Goal: Check status: Check status

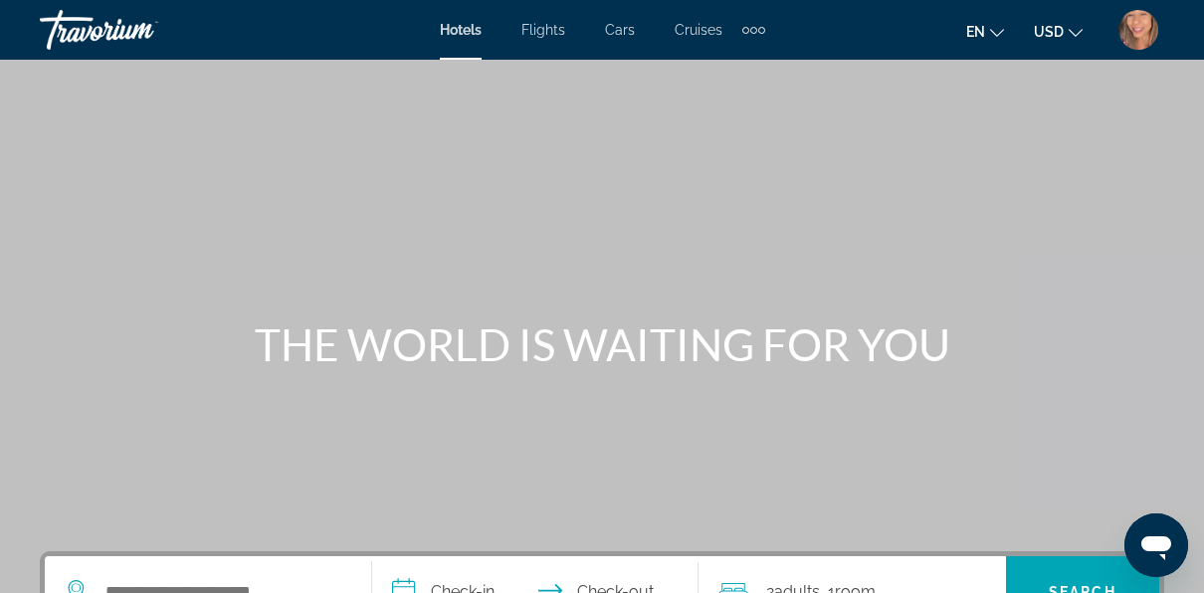
click at [1144, 25] on img "User Menu" at bounding box center [1139, 30] width 40 height 40
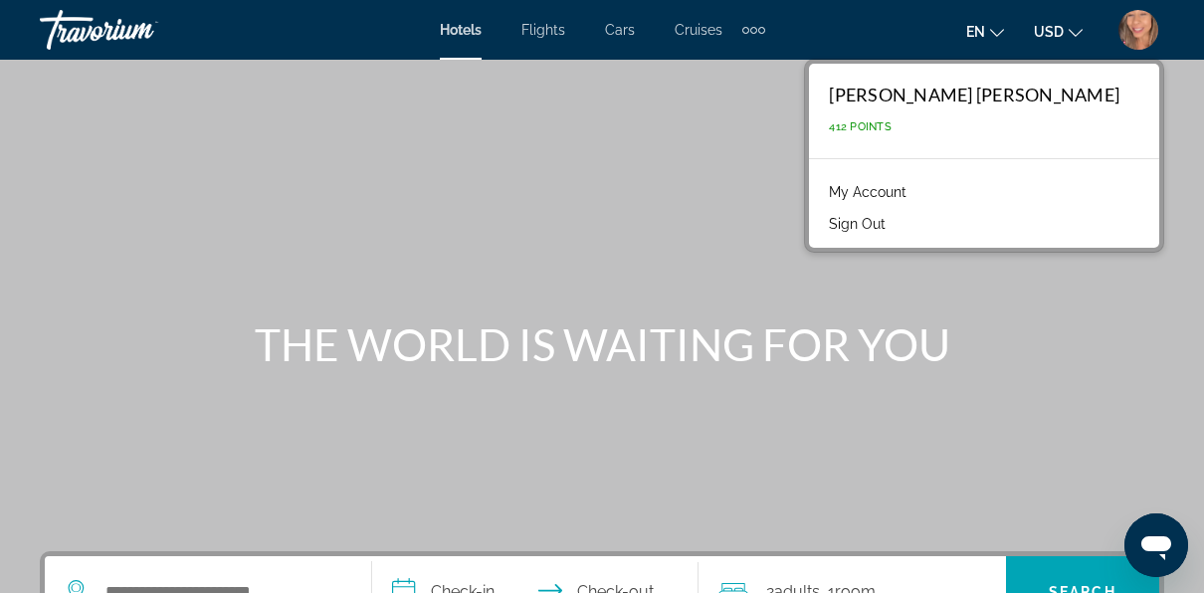
click at [917, 194] on link "My Account" at bounding box center [868, 192] width 98 height 26
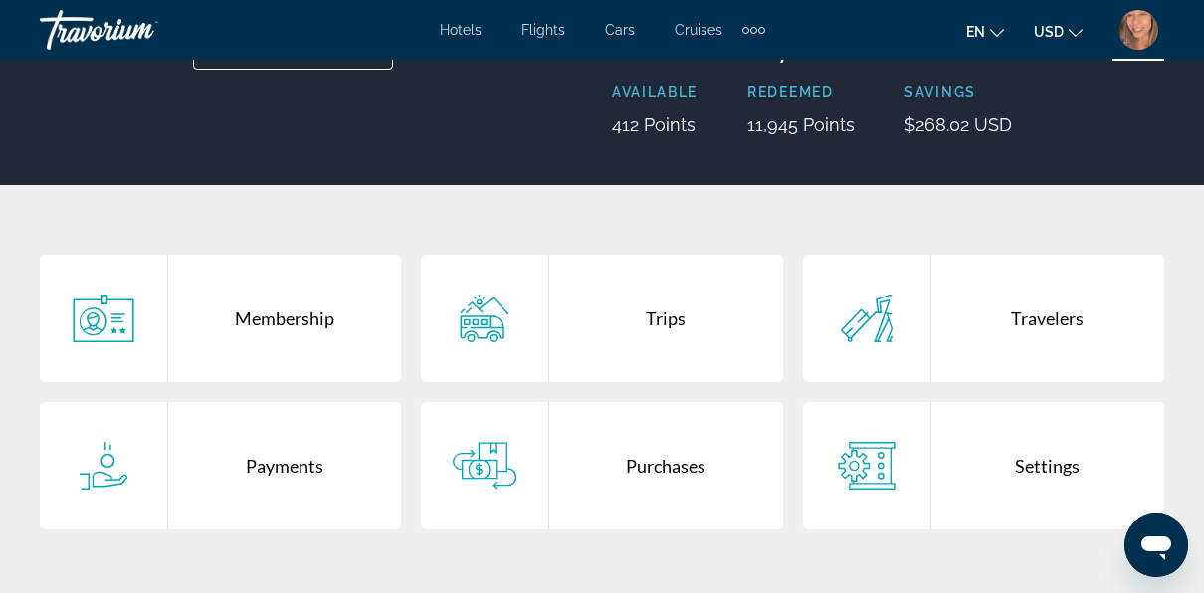
scroll to position [299, 0]
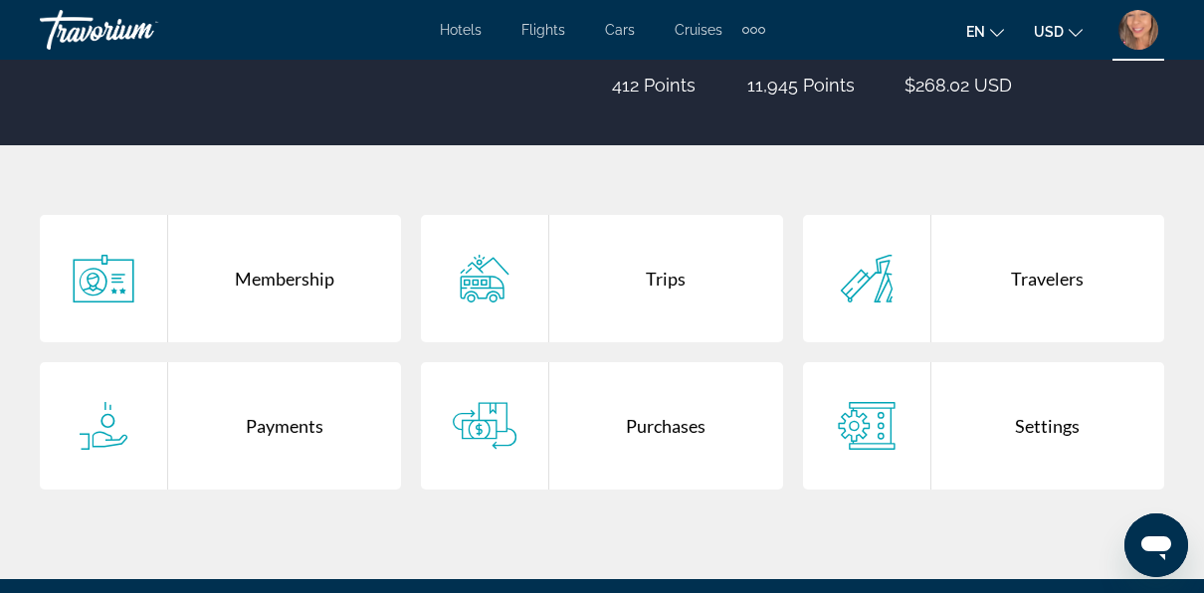
click at [672, 432] on div "Purchases" at bounding box center [665, 425] width 233 height 127
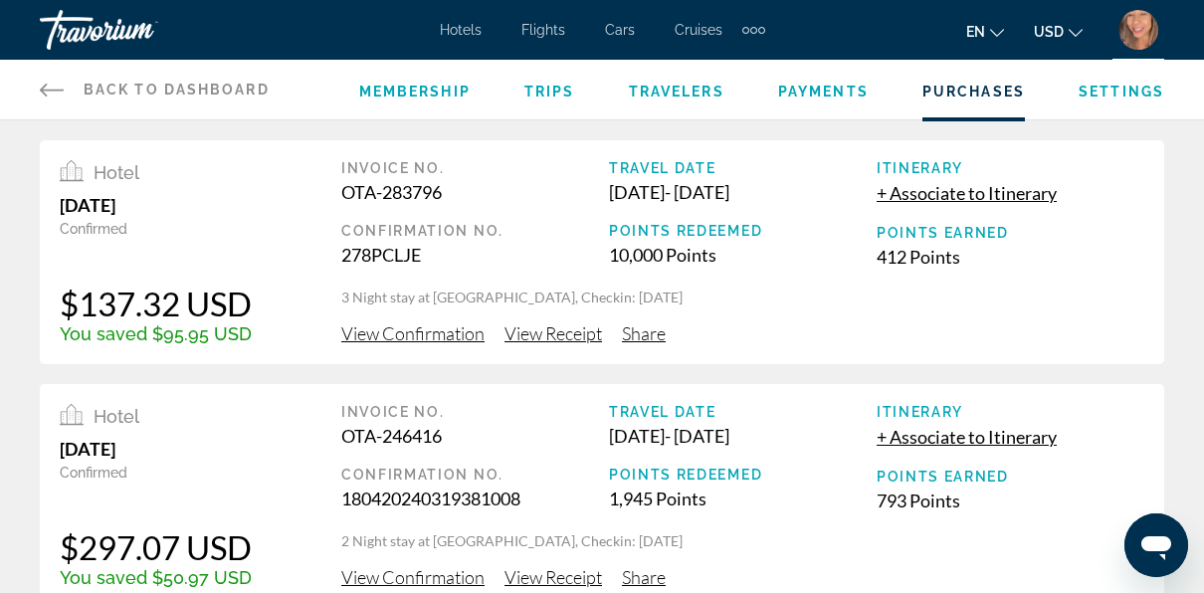
click at [1097, 408] on div "Itinerary" at bounding box center [1011, 412] width 268 height 16
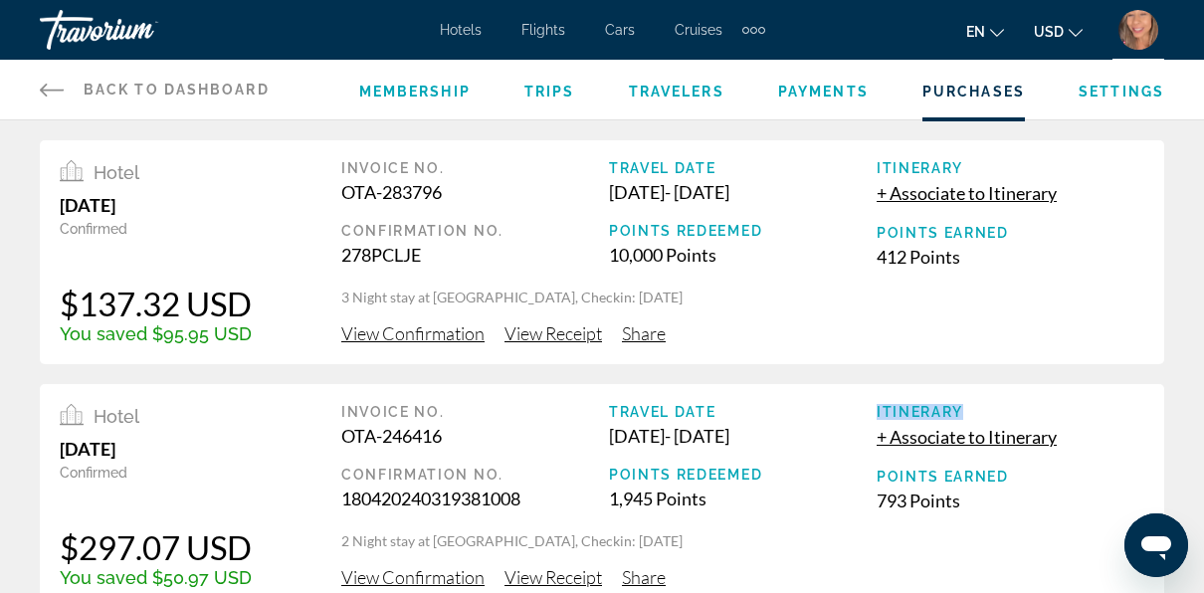
click at [1097, 408] on div "Itinerary" at bounding box center [1011, 412] width 268 height 16
drag, startPoint x: 740, startPoint y: 512, endPoint x: 408, endPoint y: 518, distance: 331.5
click at [590, 520] on div "Invoice No. OTA-246416 Confirmation No. 180420240319381008 Travel Date [DATE] -…" at bounding box center [742, 467] width 803 height 127
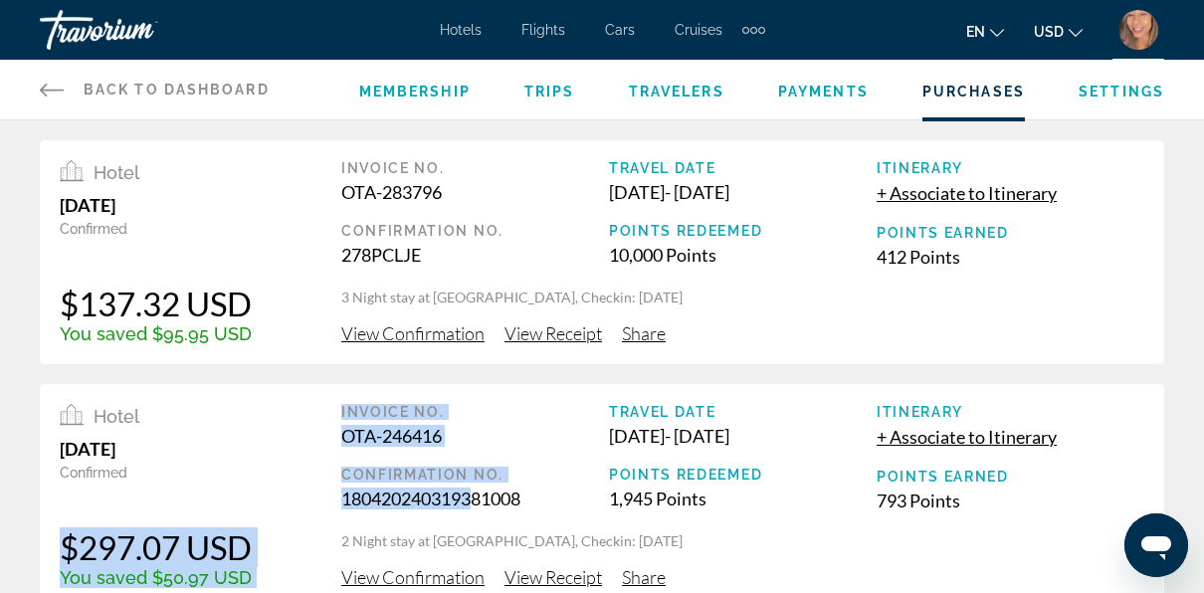
drag, startPoint x: 408, startPoint y: 518, endPoint x: 261, endPoint y: 473, distance: 154.0
click at [259, 476] on div "Hotel [DATE] Confirmed $297.07 USD You saved $50.97 USD Invoice No. OTA-246416 …" at bounding box center [602, 496] width 1125 height 224
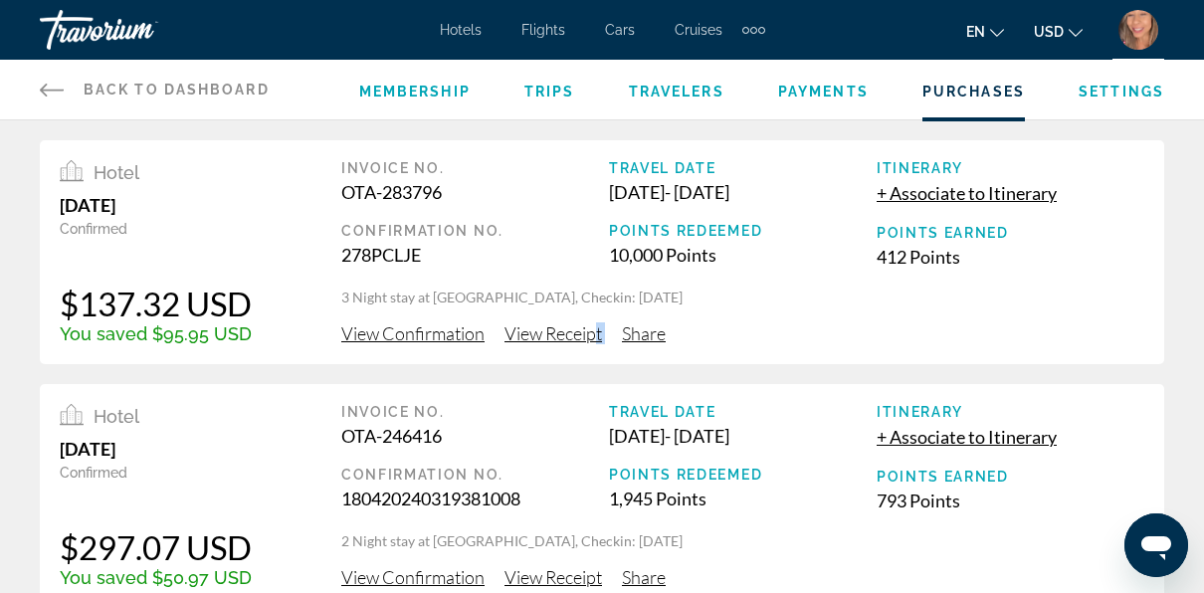
drag, startPoint x: 261, startPoint y: 473, endPoint x: 618, endPoint y: 346, distance: 379.0
click at [618, 346] on div "Hotel [DATE] Confirmed $137.32 USD You saved $95.95 USD Invoice No. OTA-283796 …" at bounding box center [602, 252] width 1125 height 224
drag, startPoint x: 618, startPoint y: 346, endPoint x: 554, endPoint y: 340, distance: 64.0
click at [556, 339] on span "View Receipt" at bounding box center [554, 333] width 98 height 22
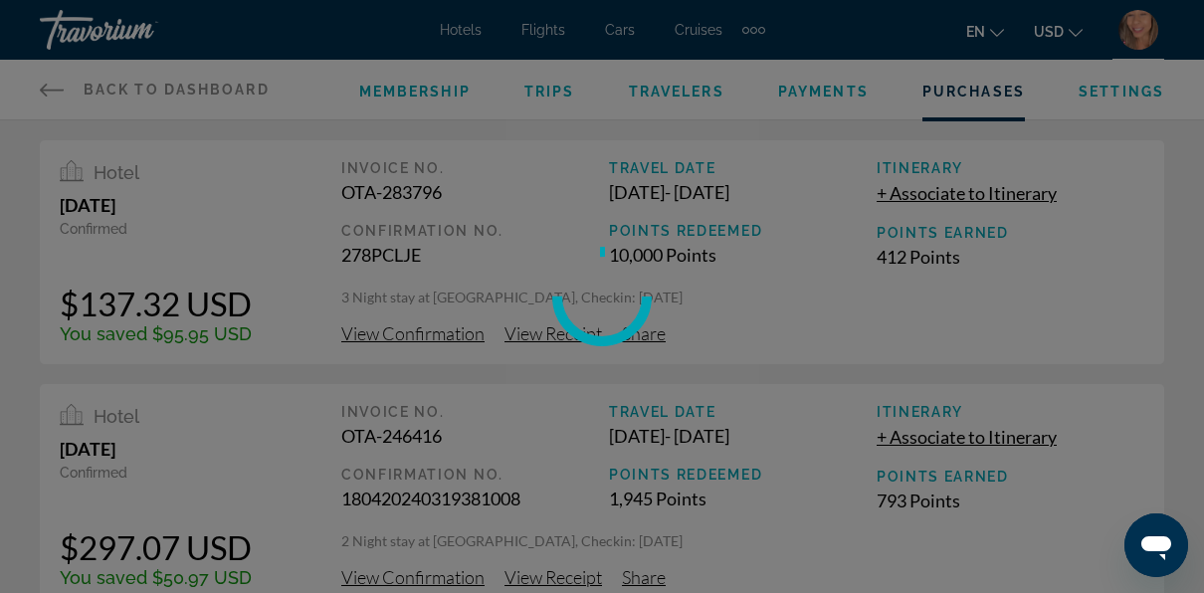
click at [562, 338] on mat-spinner at bounding box center [602, 297] width 100 height 100
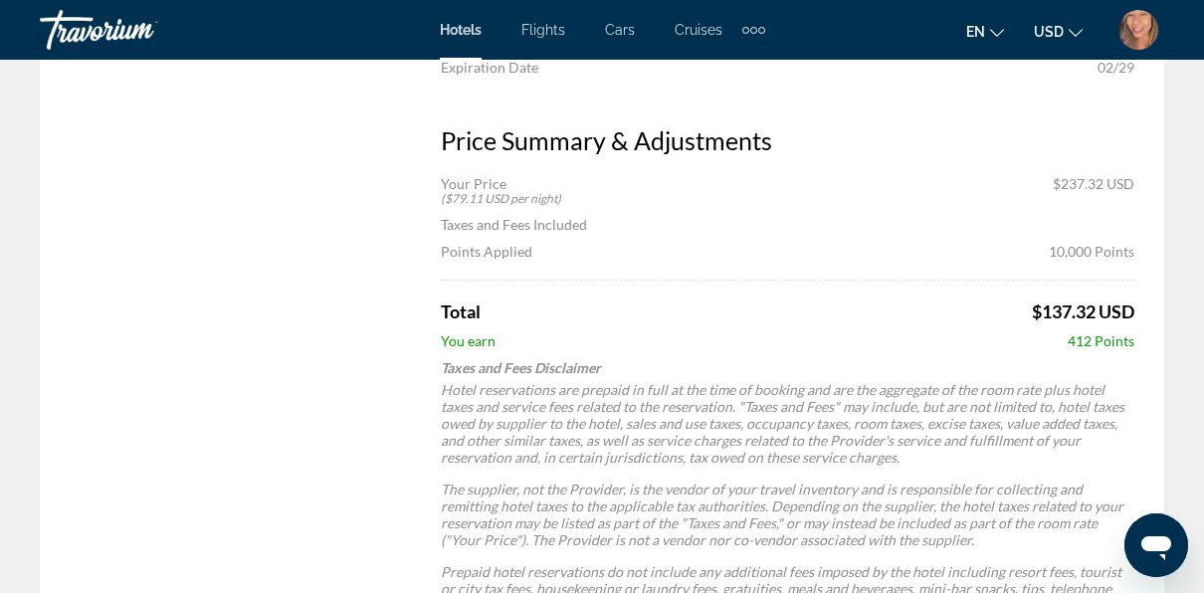
scroll to position [796, 0]
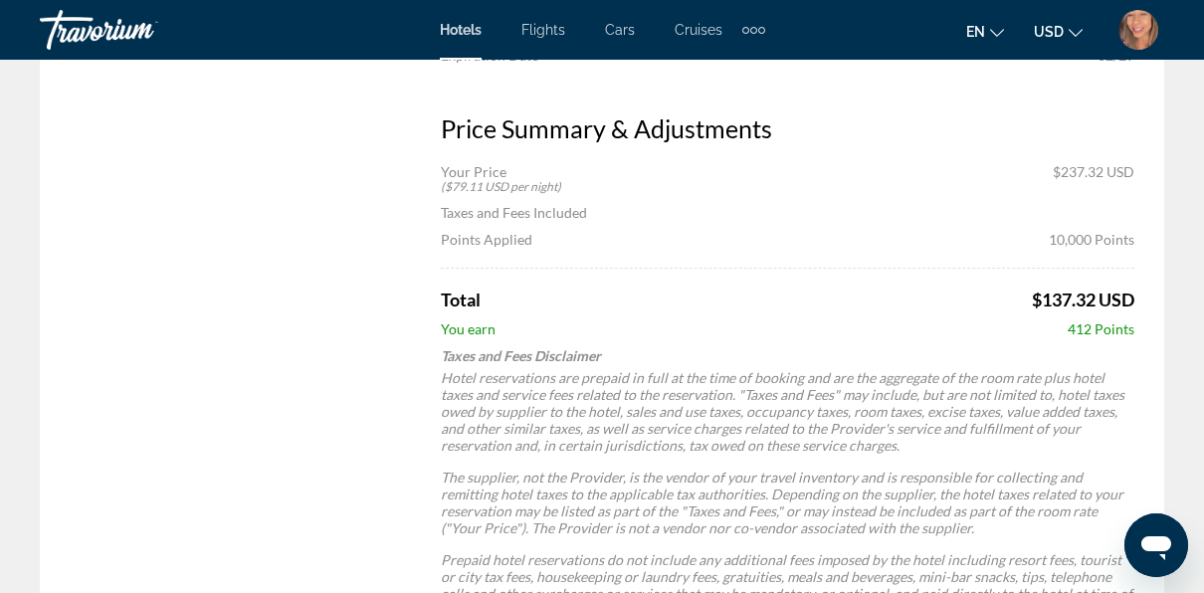
click at [970, 575] on p "Prepaid hotel reservations do not include any additional fees imposed by the ho…" at bounding box center [788, 593] width 694 height 85
click at [963, 566] on p "Prepaid hotel reservations do not include any additional fees imposed by the ho…" at bounding box center [788, 593] width 694 height 85
click at [963, 565] on p "Prepaid hotel reservations do not include any additional fees imposed by the ho…" at bounding box center [788, 593] width 694 height 85
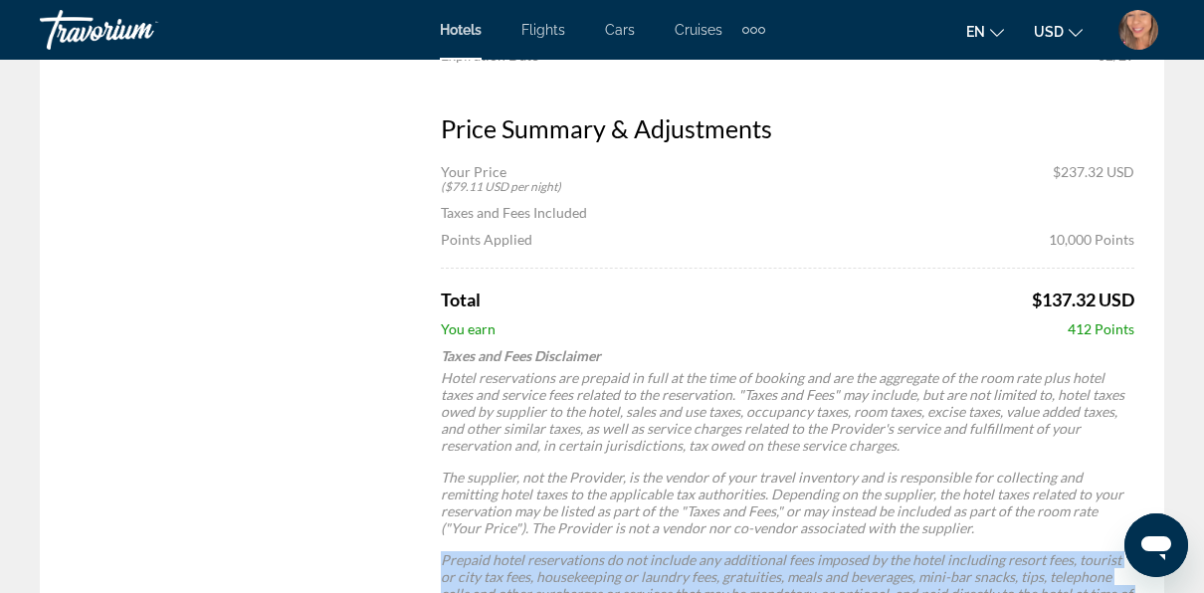
click at [963, 565] on p "Prepaid hotel reservations do not include any additional fees imposed by the ho…" at bounding box center [788, 593] width 694 height 85
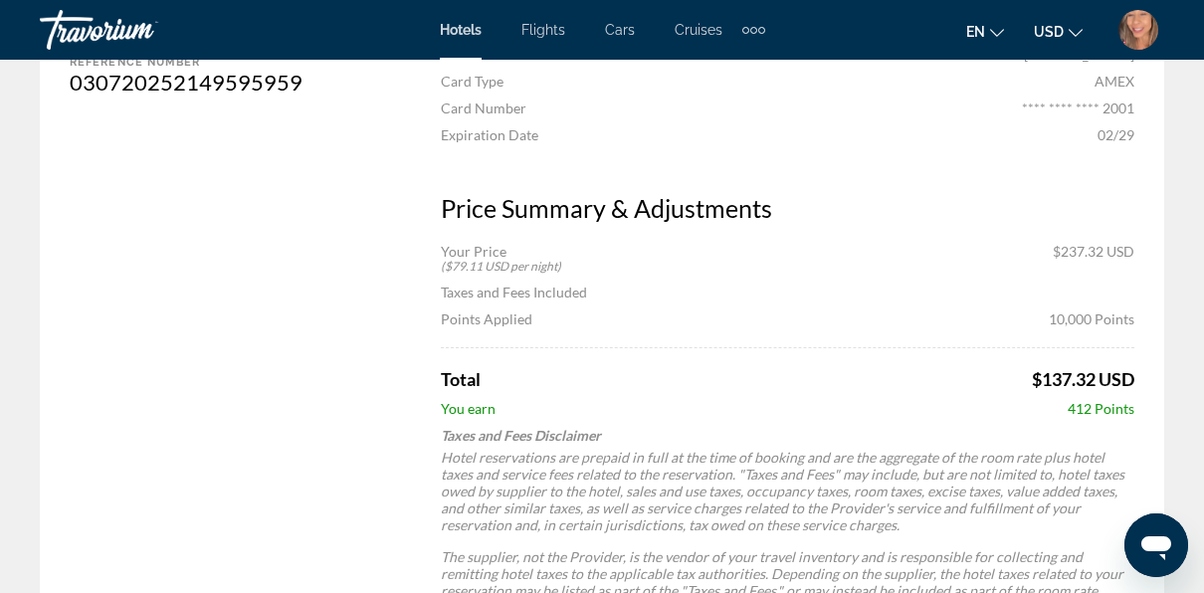
click at [963, 565] on div "Hotel reservations are prepaid in full at the time of booking and are the aggre…" at bounding box center [788, 582] width 694 height 267
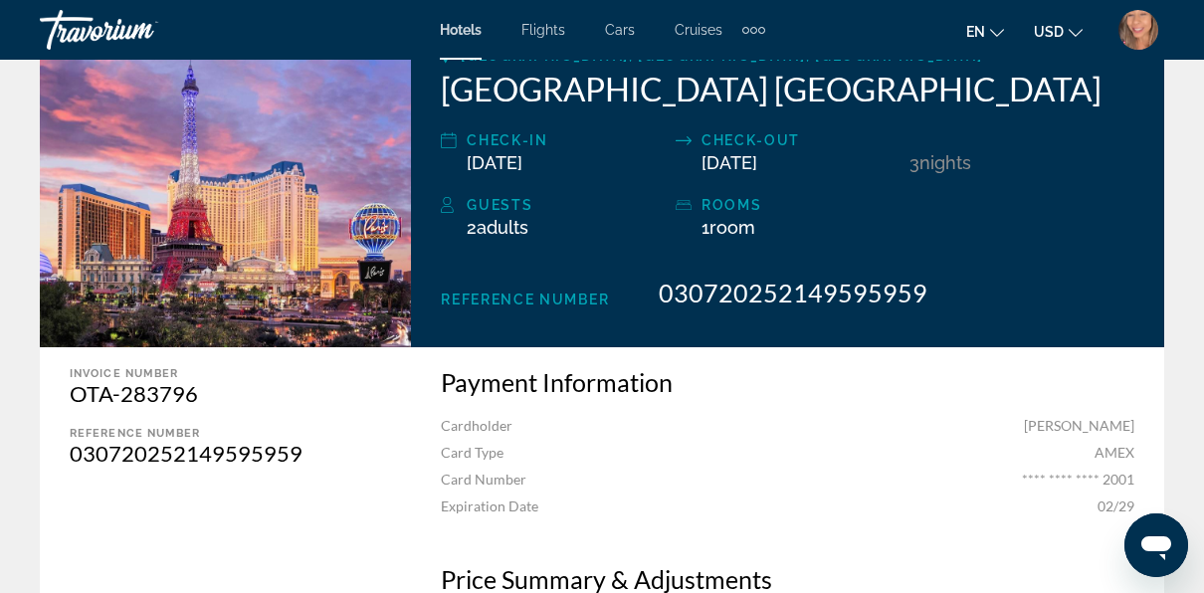
scroll to position [100, 0]
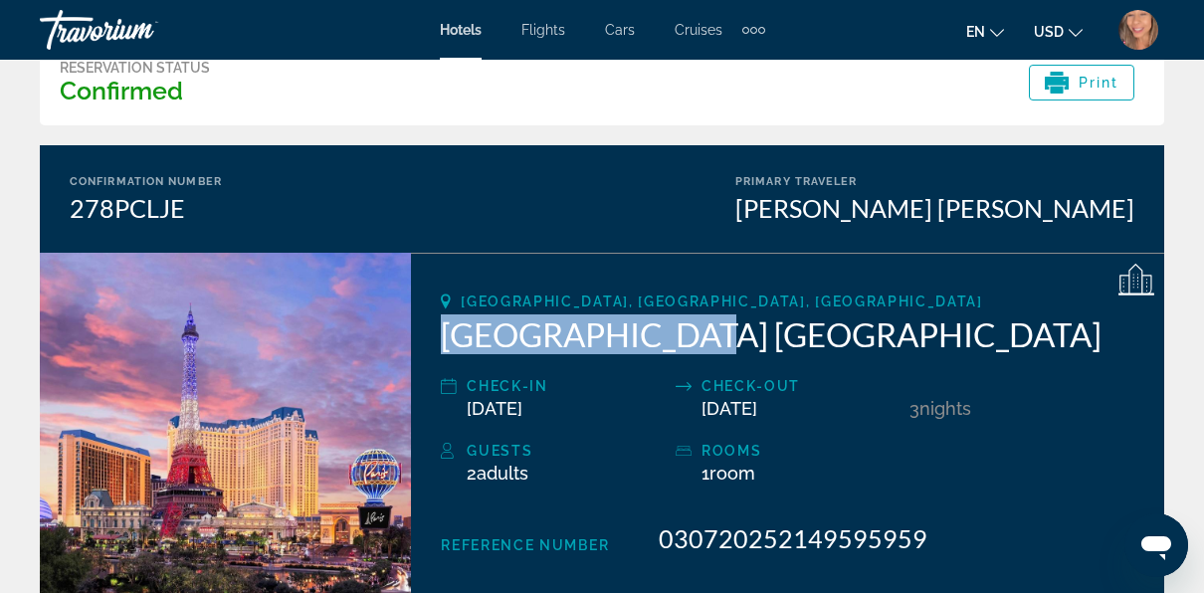
drag, startPoint x: 432, startPoint y: 331, endPoint x: 665, endPoint y: 346, distance: 233.4
click at [665, 346] on div "[GEOGRAPHIC_DATA], [GEOGRAPHIC_DATA], [GEOGRAPHIC_DATA] [GEOGRAPHIC_DATA] [GEOG…" at bounding box center [787, 423] width 753 height 340
copy h2 "[GEOGRAPHIC_DATA] [GEOGRAPHIC_DATA]"
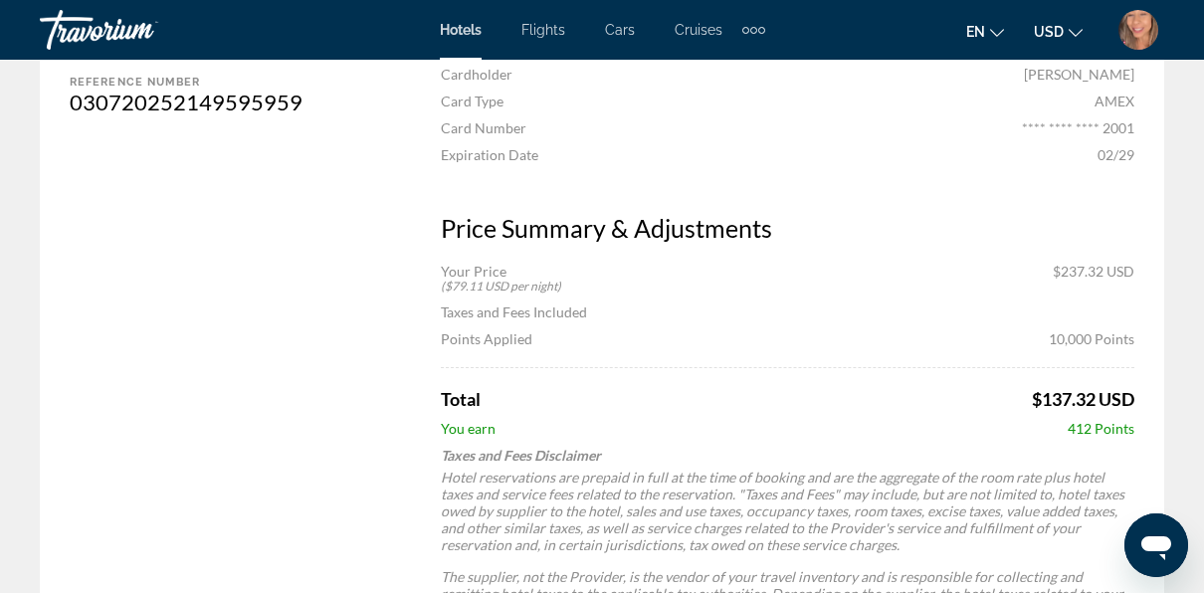
scroll to position [796, 0]
